Goal: Information Seeking & Learning: Learn about a topic

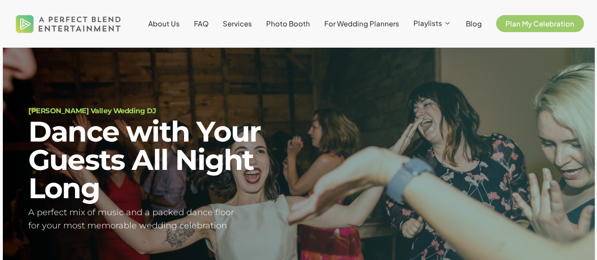
scroll to position [22, 0]
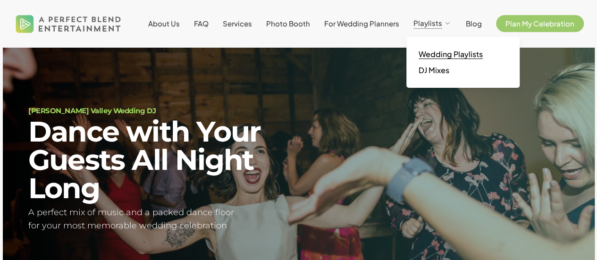
click at [448, 57] on span "Wedding Playlists" at bounding box center [451, 54] width 64 height 10
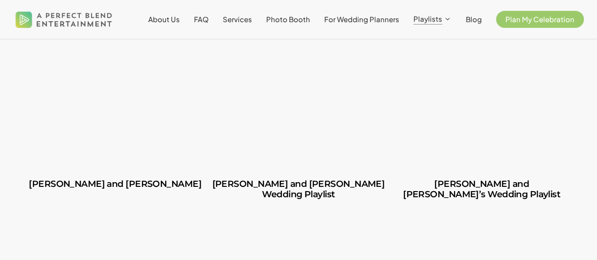
scroll to position [283, 0]
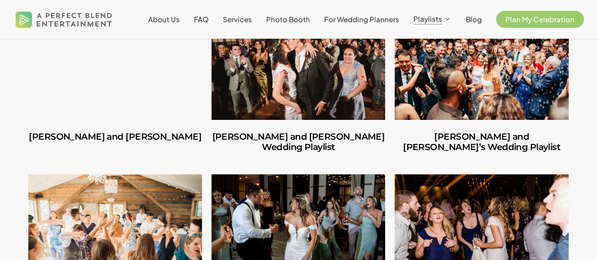
click at [131, 97] on link "Carlos and Olivia" at bounding box center [115, 68] width 174 height 104
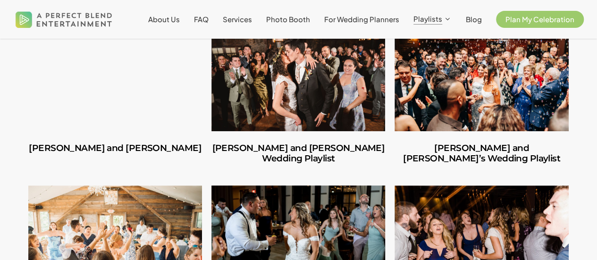
scroll to position [236, 0]
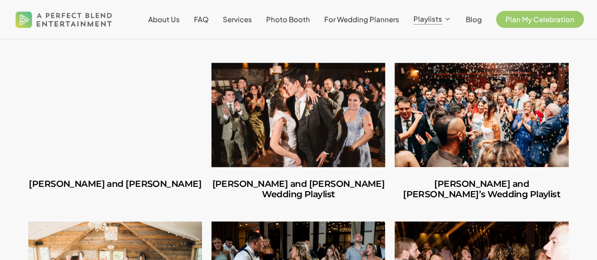
click at [273, 114] on link "Amber and Cooper’s Wedding Playlist" at bounding box center [298, 115] width 174 height 104
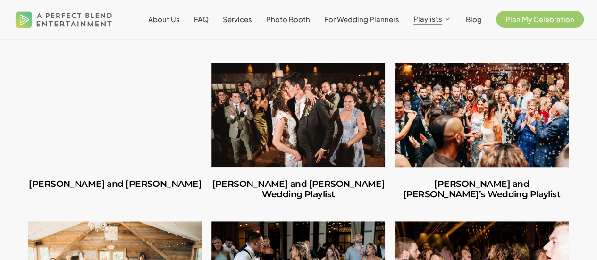
click at [469, 135] on link "Ilana and Andrew’s Wedding Playlist" at bounding box center [482, 115] width 174 height 104
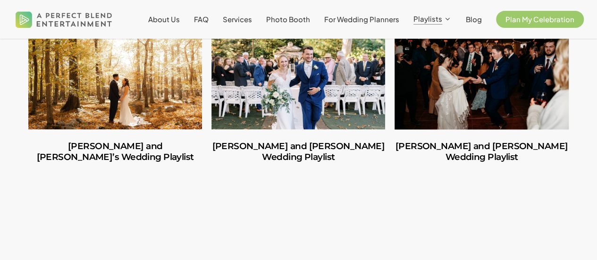
scroll to position [614, 0]
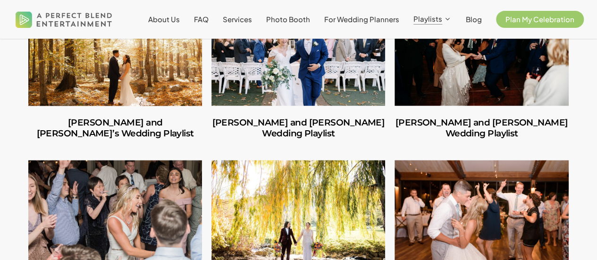
click at [100, 59] on link "Ruben and Lesley’s Wedding Playlist" at bounding box center [115, 54] width 174 height 104
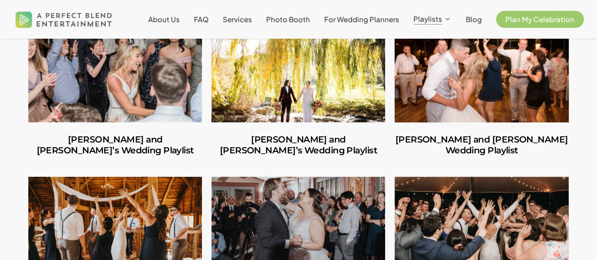
scroll to position [802, 0]
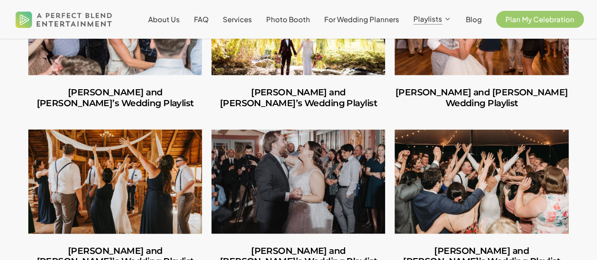
click at [110, 175] on link "Stephen and Samantha’s Wedding Playlist" at bounding box center [115, 181] width 174 height 104
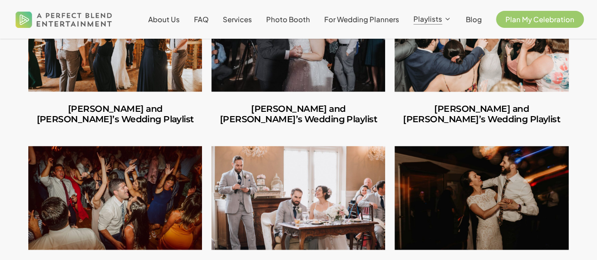
scroll to position [991, 0]
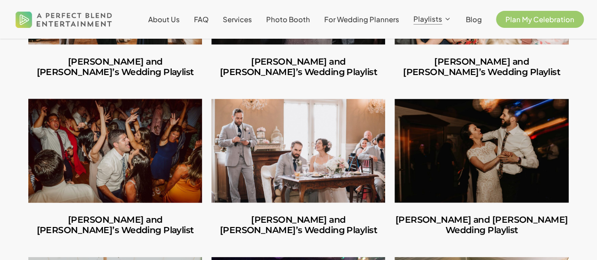
click at [126, 138] on link "Caitlin and Julio’s Wedding Playlist" at bounding box center [115, 151] width 174 height 104
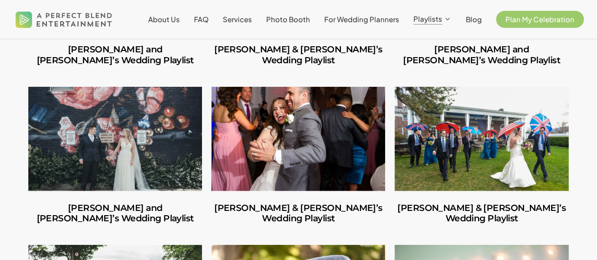
scroll to position [1322, 0]
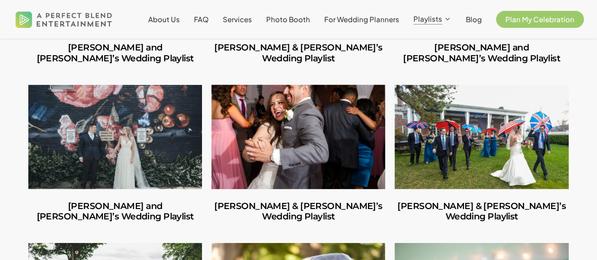
click at [285, 87] on link "Sandra & Michael’s Wedding Playlist" at bounding box center [298, 137] width 174 height 104
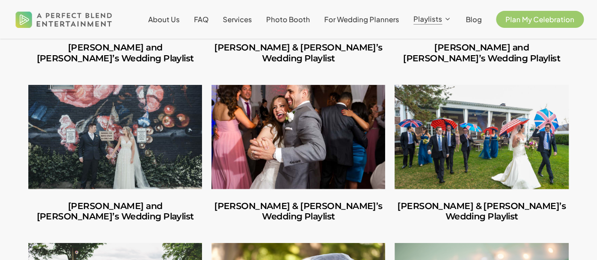
click at [467, 100] on link "Katie & Alex’s Wedding Playlist" at bounding box center [482, 137] width 174 height 104
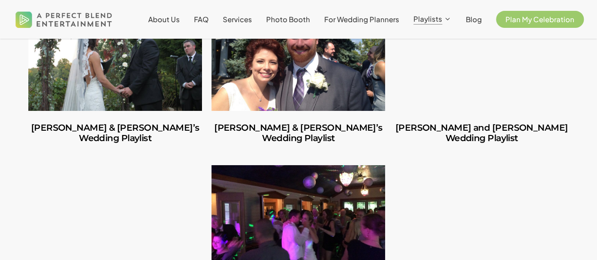
scroll to position [1746, 0]
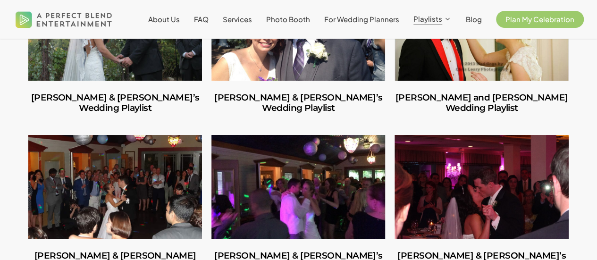
click at [315, 143] on link "Shannon & Brian’s Wedding Playlist" at bounding box center [298, 187] width 174 height 104
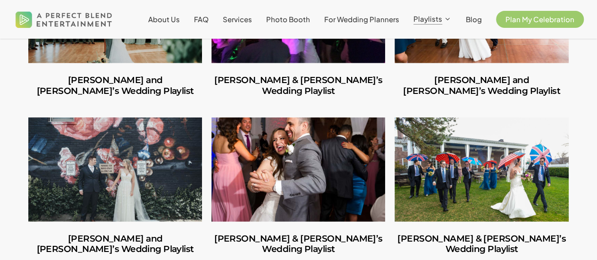
scroll to position [1274, 0]
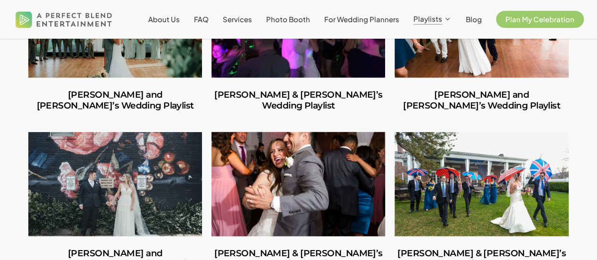
click at [285, 132] on link "Sandra & Michael’s Wedding Playlist" at bounding box center [298, 184] width 174 height 104
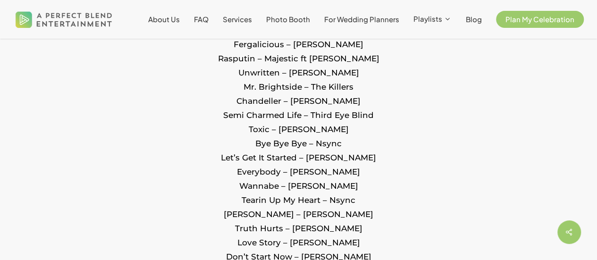
scroll to position [1038, 0]
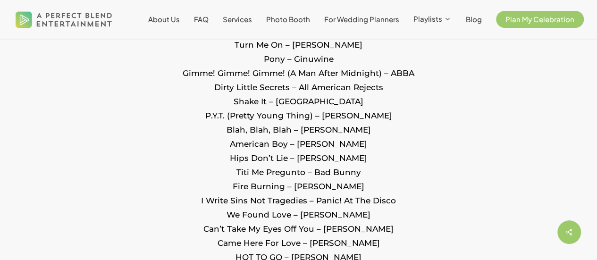
scroll to position [1038, 0]
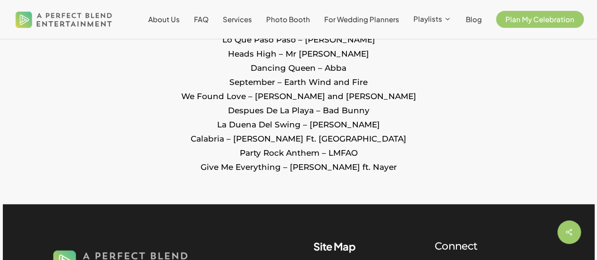
scroll to position [1227, 0]
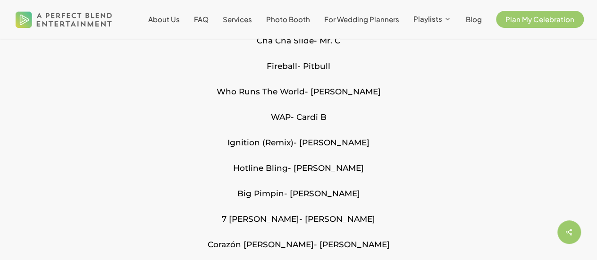
scroll to position [1652, 0]
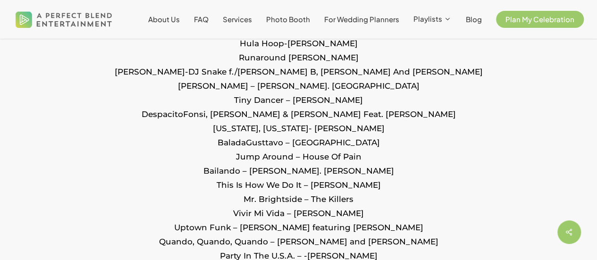
scroll to position [1274, 0]
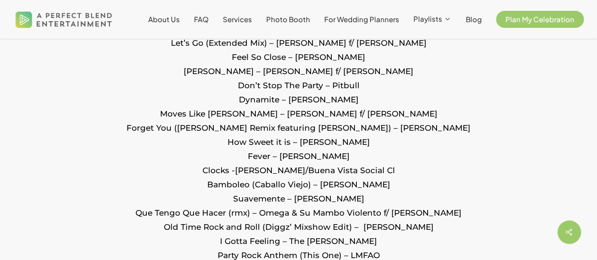
scroll to position [1274, 0]
